Goal: Transaction & Acquisition: Purchase product/service

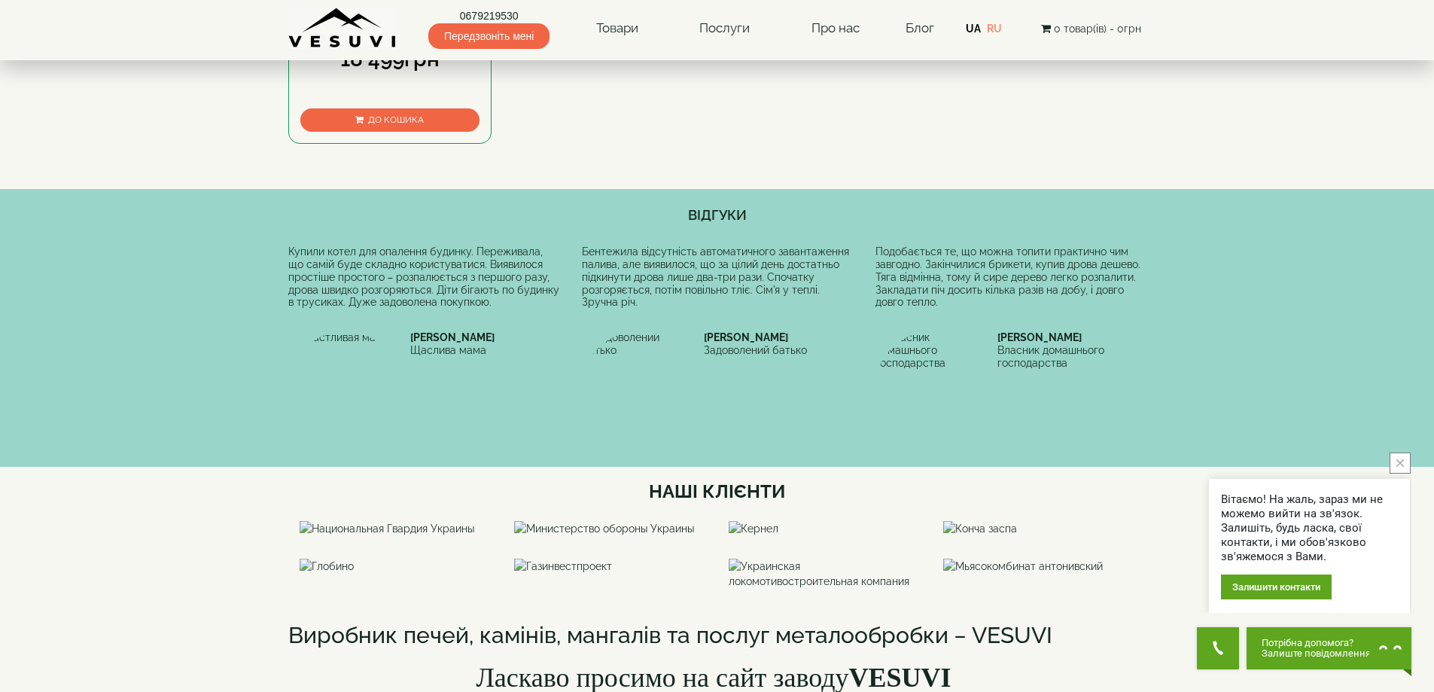
scroll to position [376, 0]
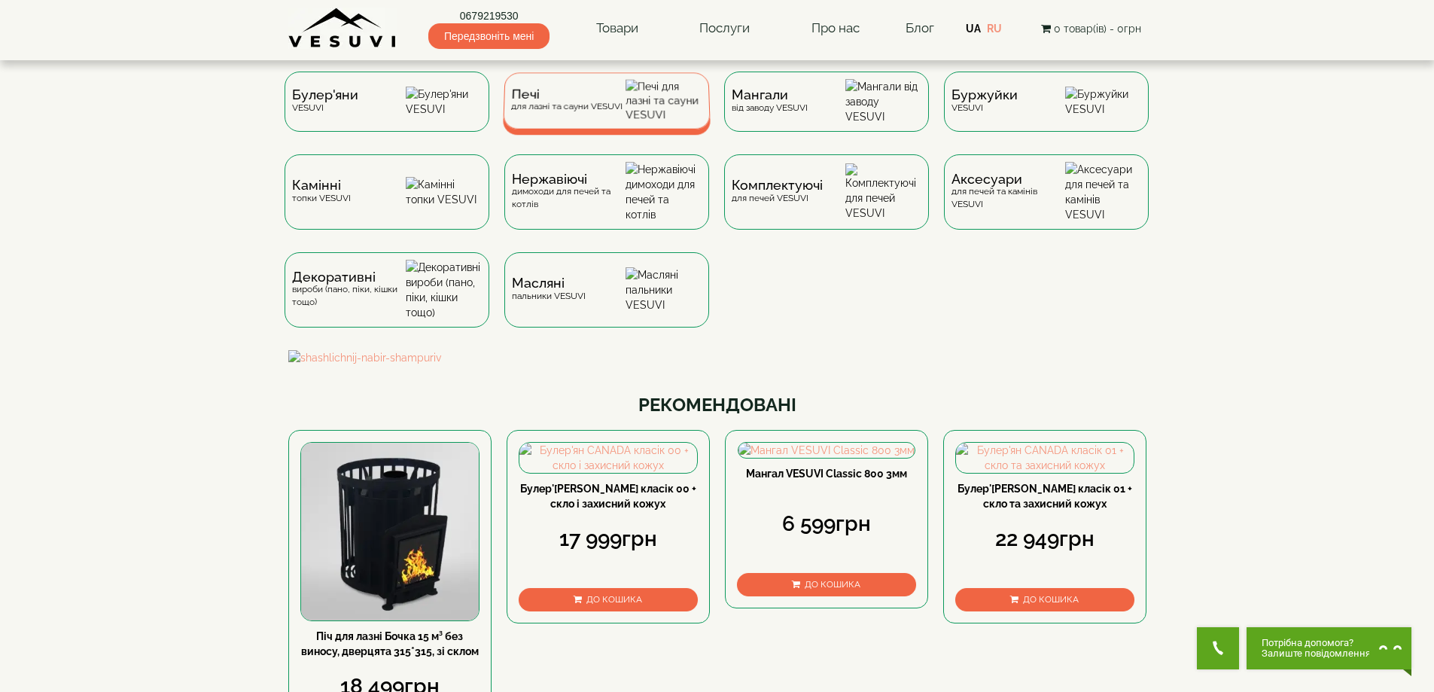
click at [537, 108] on div "Печі для лазні та сауни VESUVI" at bounding box center [565, 100] width 111 height 23
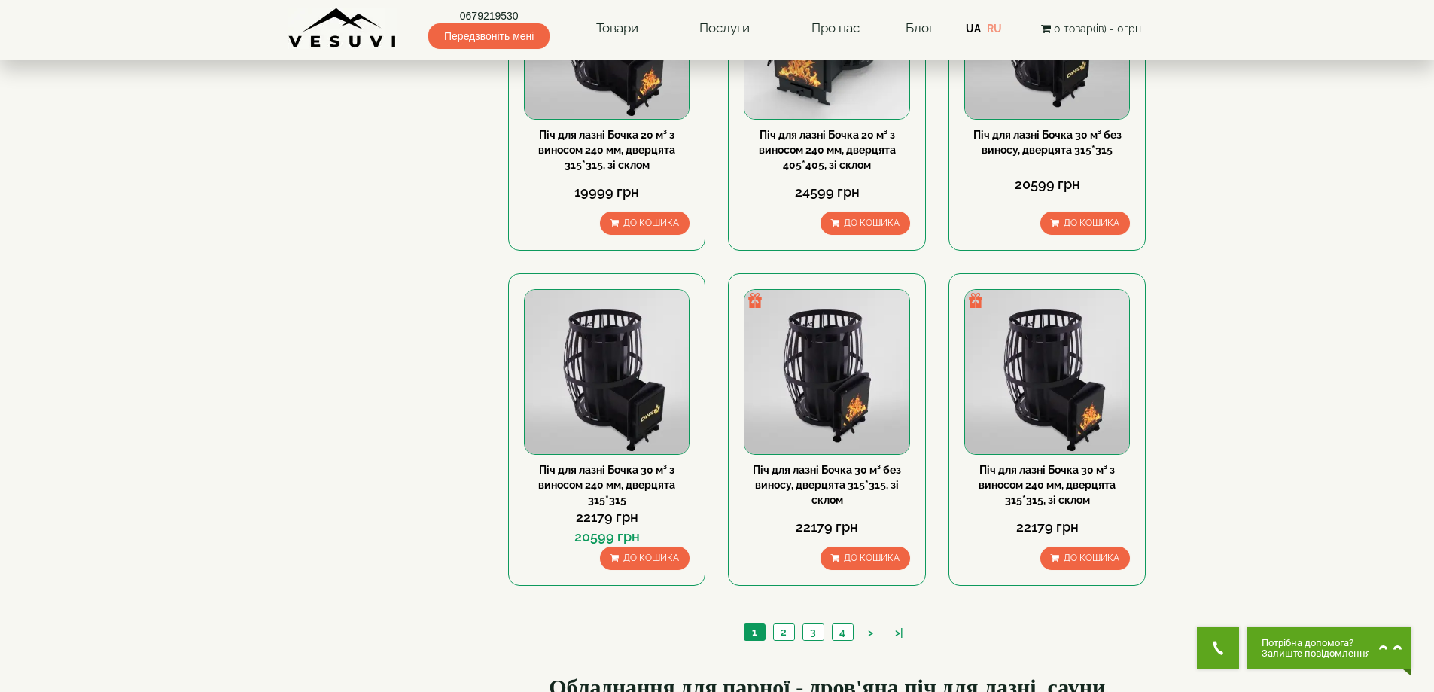
scroll to position [1756, 0]
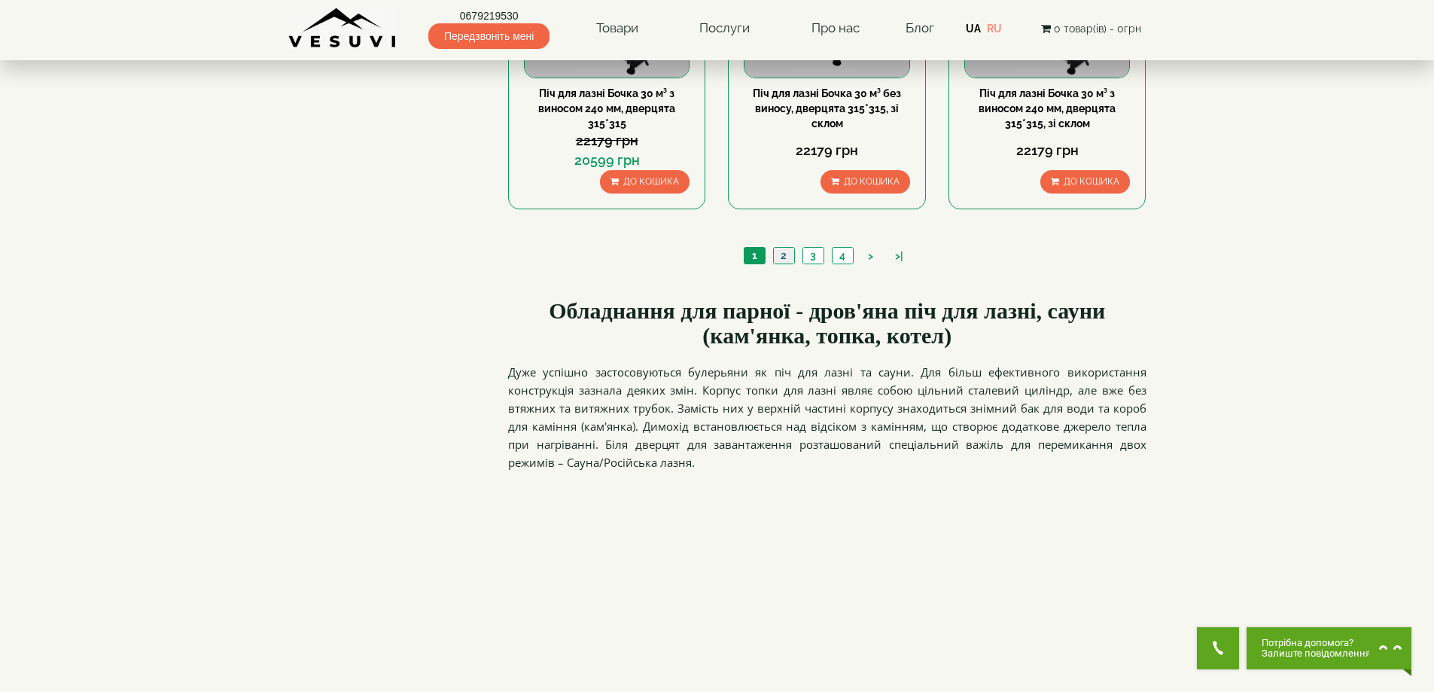
click at [784, 254] on link "2" at bounding box center [783, 256] width 21 height 16
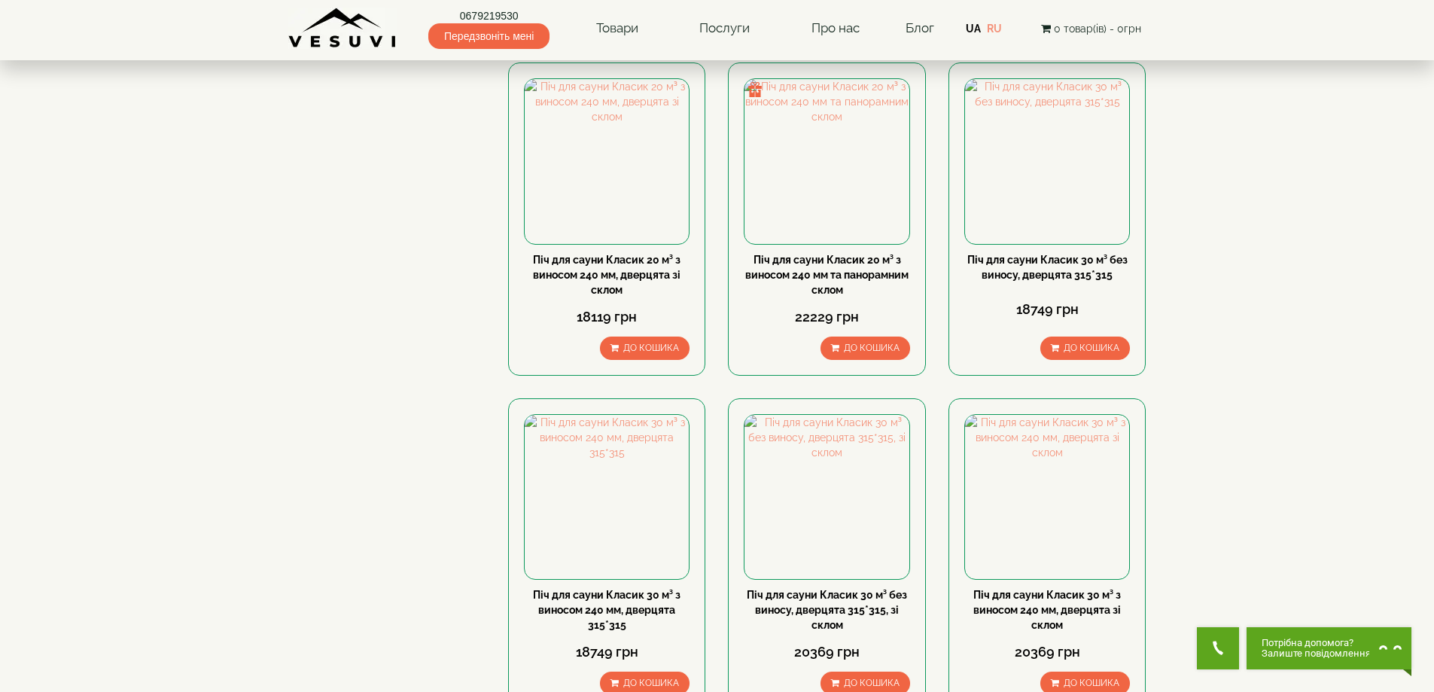
scroll to position [1607, 0]
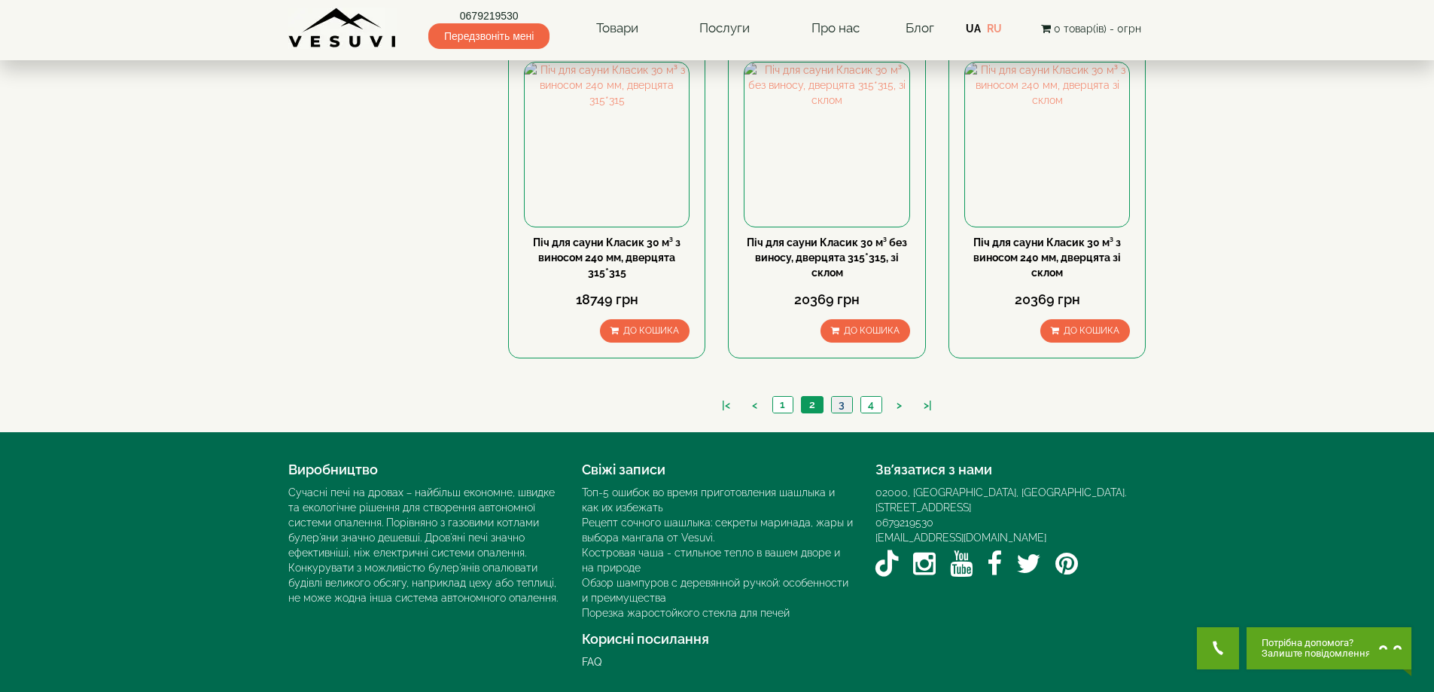
click at [844, 403] on link "3" at bounding box center [841, 405] width 21 height 16
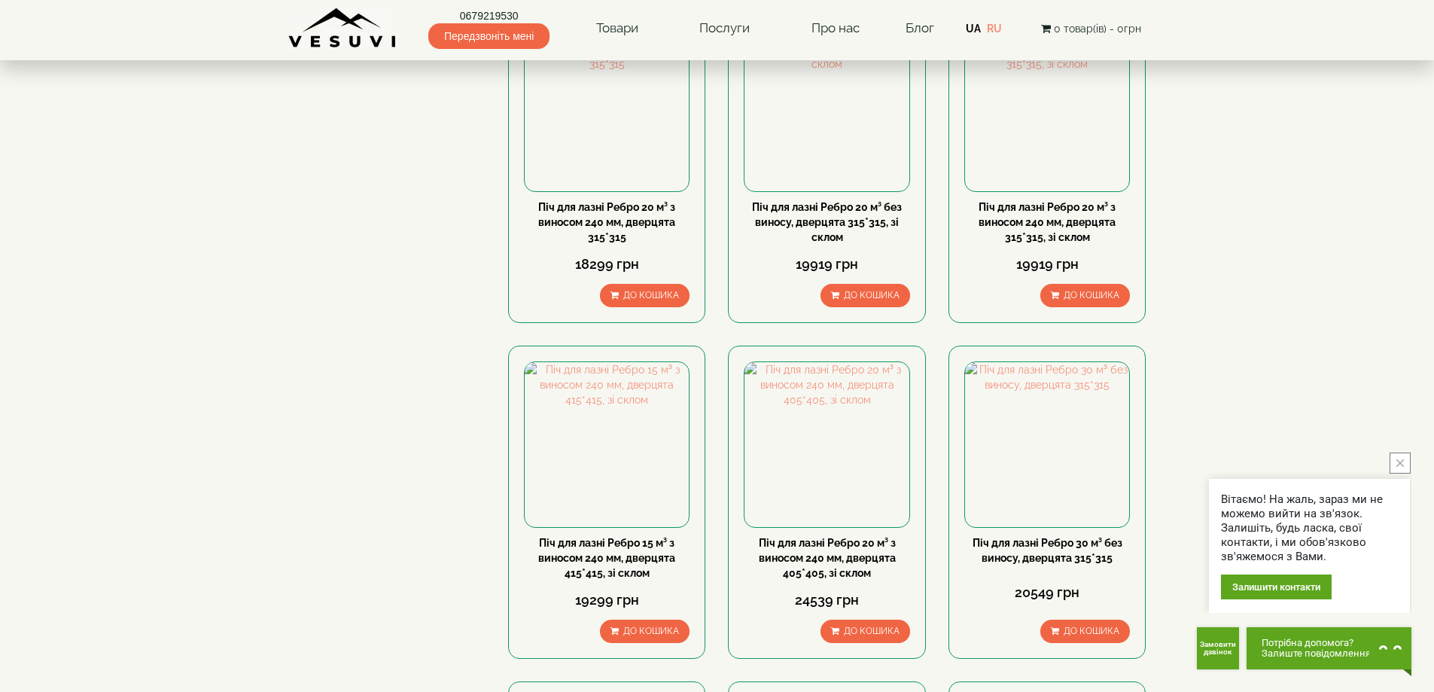
scroll to position [1129, 0]
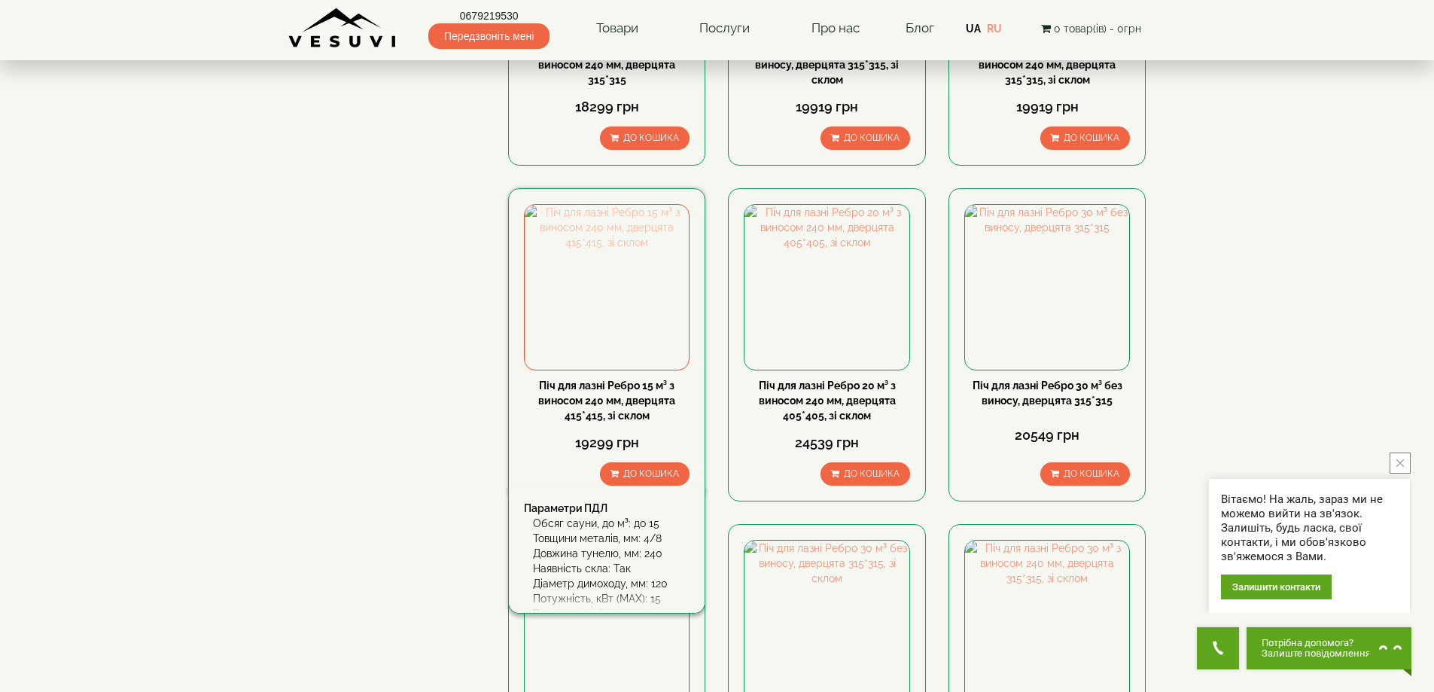
click at [598, 325] on img at bounding box center [607, 287] width 164 height 164
